Goal: Task Accomplishment & Management: Complete application form

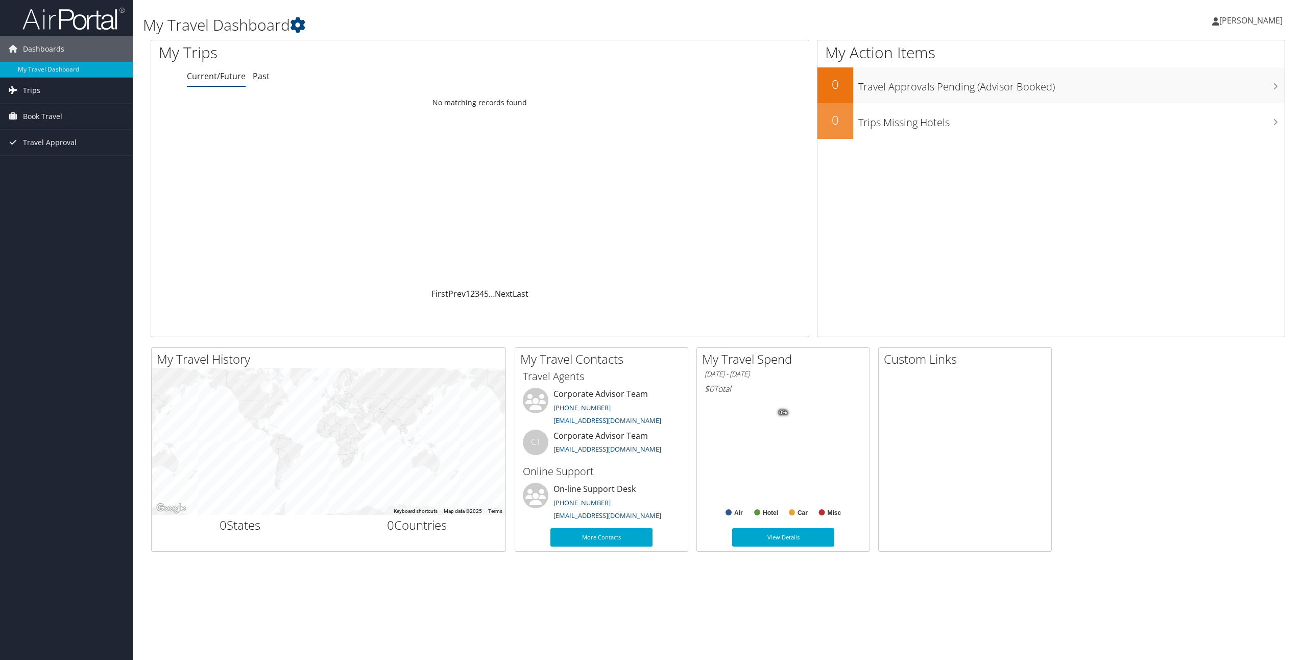
click at [40, 90] on link "Trips" at bounding box center [66, 91] width 133 height 26
click at [46, 128] on link "Past Trips" at bounding box center [66, 125] width 133 height 15
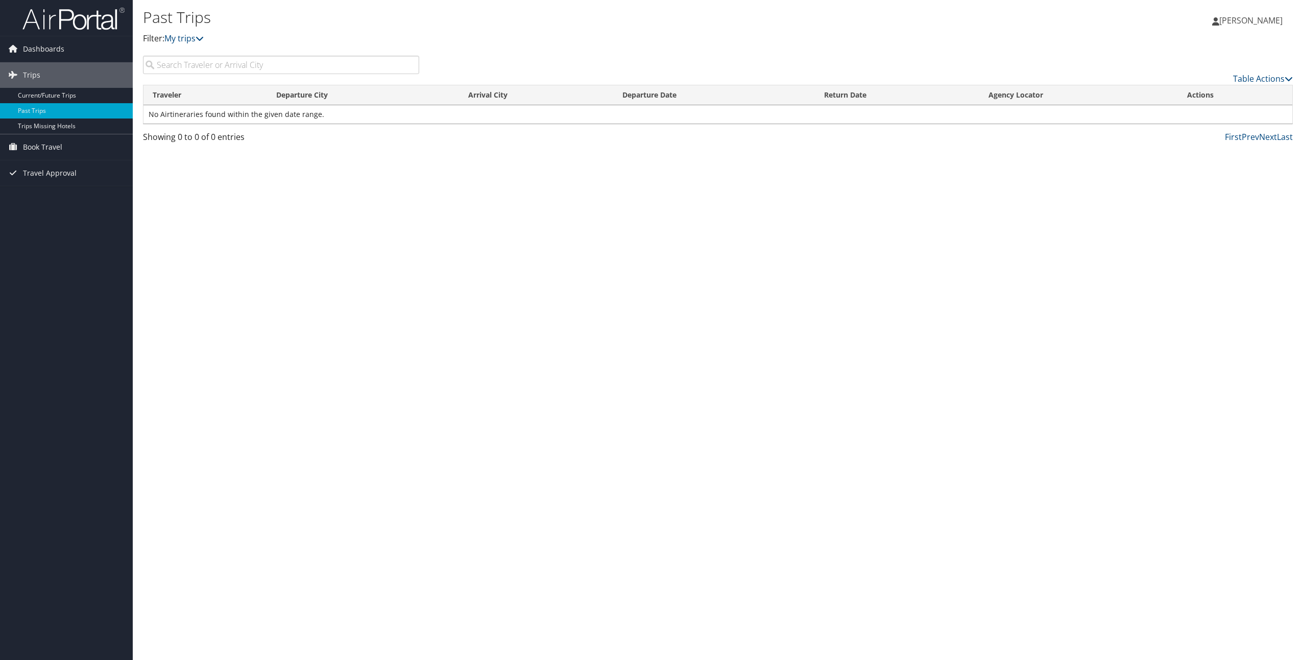
click at [326, 184] on div "Past Trips Filter: My trips Mitchell Hanson Mitchell Hanson My Settings Travel …" at bounding box center [718, 330] width 1170 height 660
click at [47, 145] on span "Book Travel" at bounding box center [42, 147] width 39 height 26
click at [60, 169] on link "Agent Booking Request" at bounding box center [66, 167] width 133 height 15
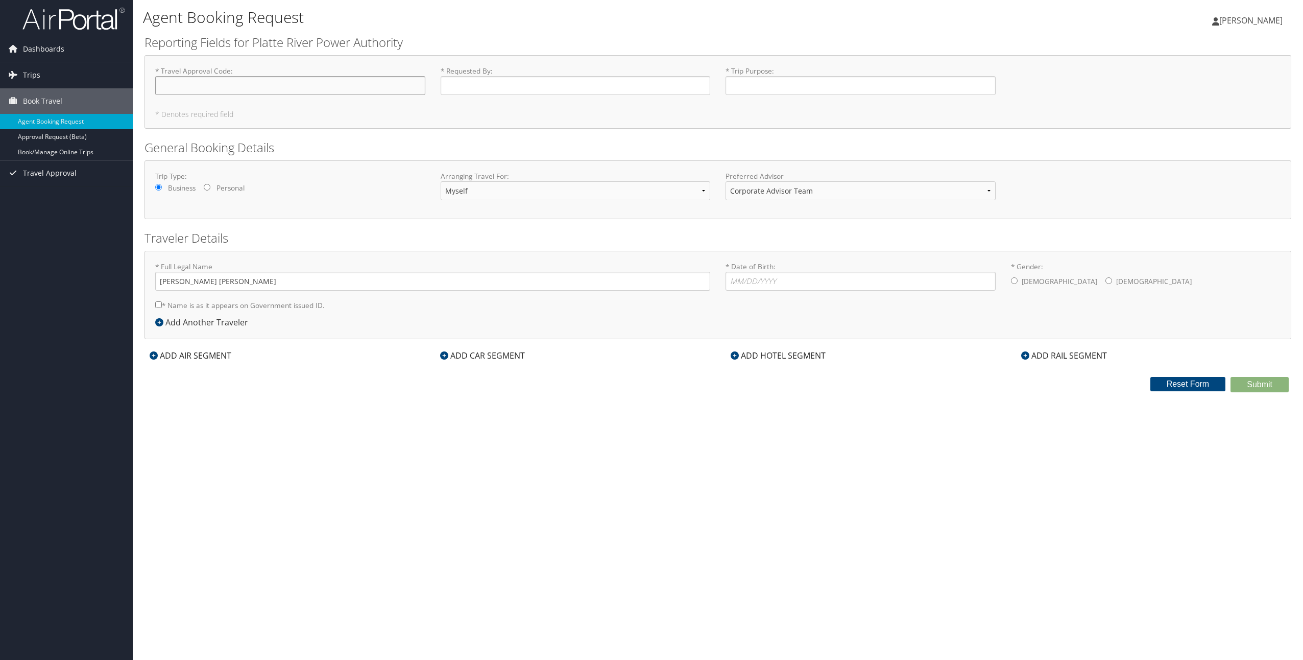
click at [259, 88] on input "* Travel Approval Code : Required" at bounding box center [290, 85] width 270 height 19
click at [519, 88] on input "* Requested By : Required" at bounding box center [576, 85] width 270 height 19
click at [758, 84] on input "* Trip Purpose : Required" at bounding box center [860, 85] width 270 height 19
